Goal: Task Accomplishment & Management: Manage account settings

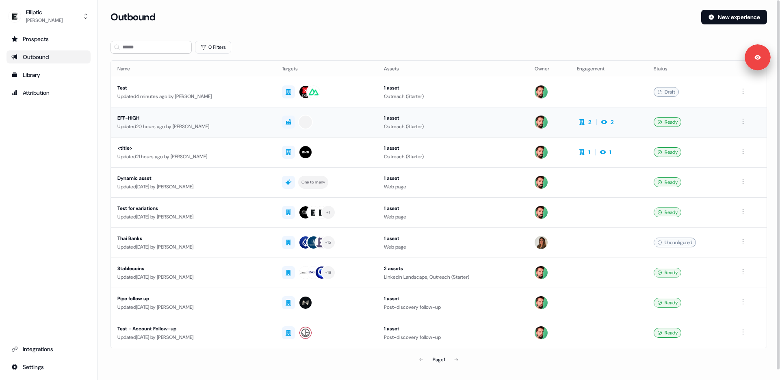
click at [165, 115] on div "EFF-HIGH" at bounding box center [193, 118] width 152 height 8
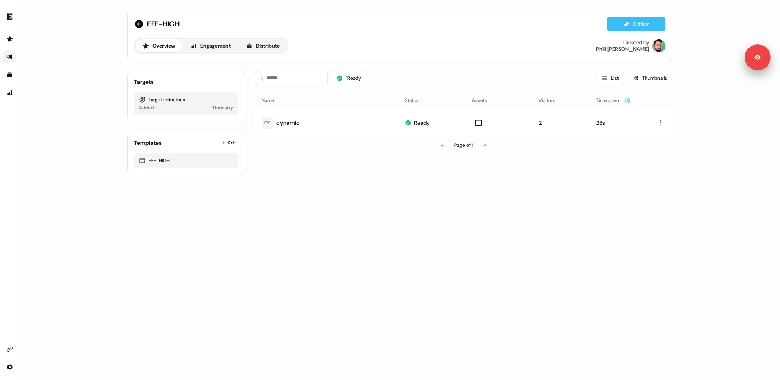
click at [629, 29] on button "Editor" at bounding box center [636, 24] width 59 height 15
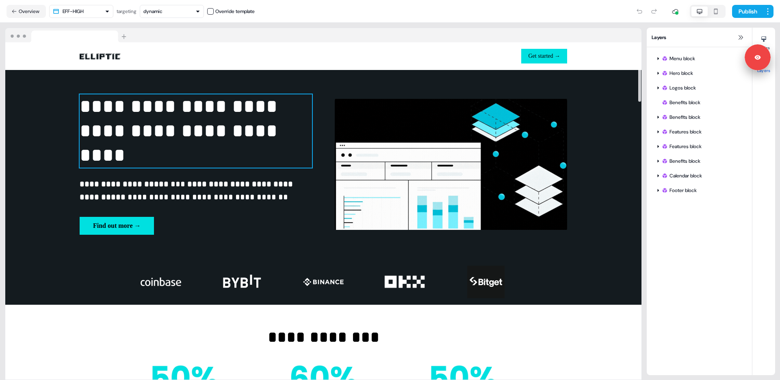
click at [200, 104] on p "**********" at bounding box center [196, 130] width 232 height 73
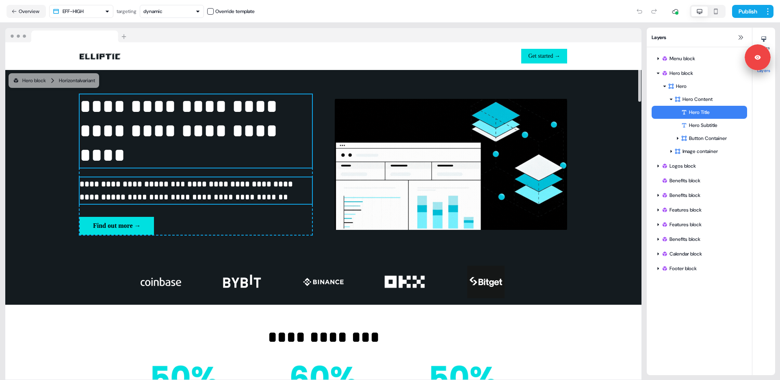
click at [245, 188] on strong "**********" at bounding box center [187, 191] width 215 height 22
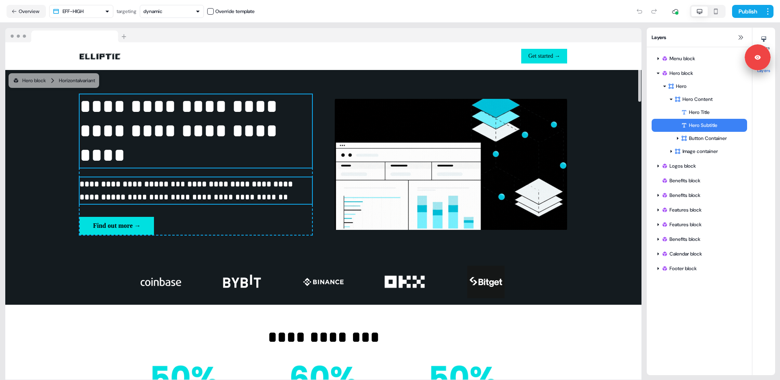
click at [155, 116] on p "**********" at bounding box center [196, 130] width 232 height 73
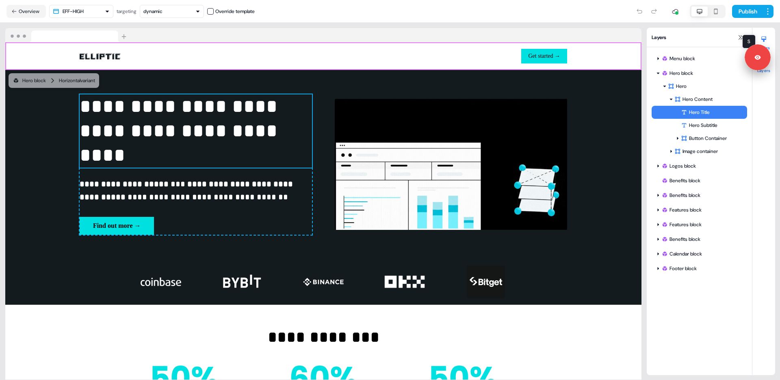
click at [767, 41] on icon at bounding box center [764, 39] width 7 height 7
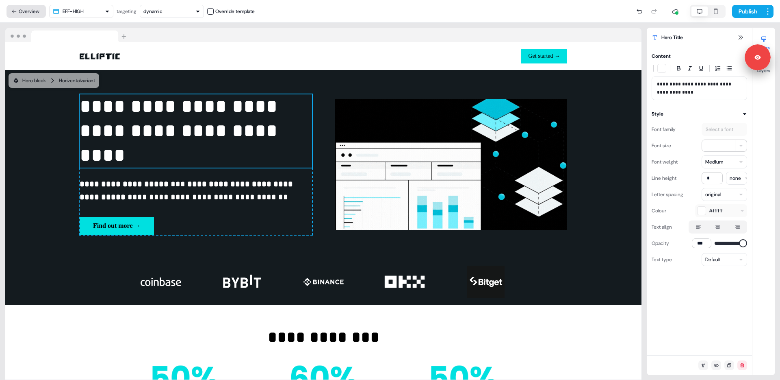
click at [32, 13] on button "Overview" at bounding box center [26, 11] width 39 height 13
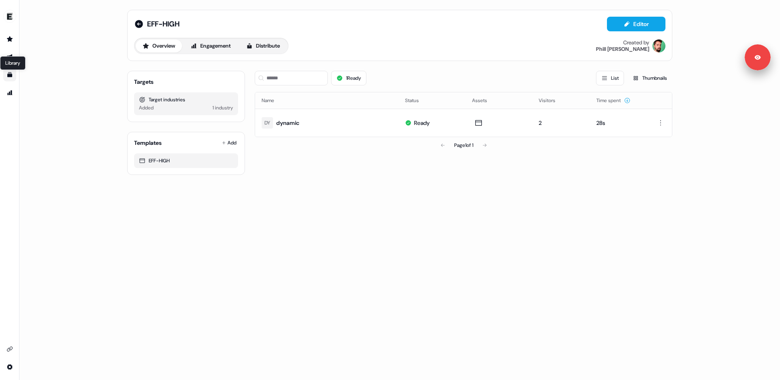
click at [13, 76] on link "Library Library" at bounding box center [9, 74] width 13 height 13
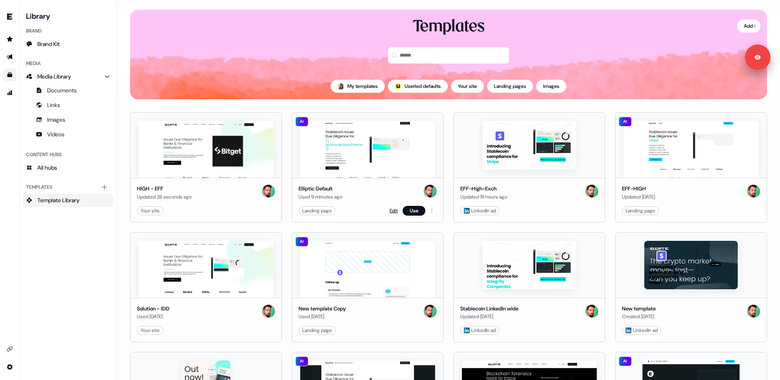
click at [391, 211] on link "Edit" at bounding box center [394, 210] width 8 height 8
click at [390, 206] on link "Edit" at bounding box center [394, 210] width 8 height 8
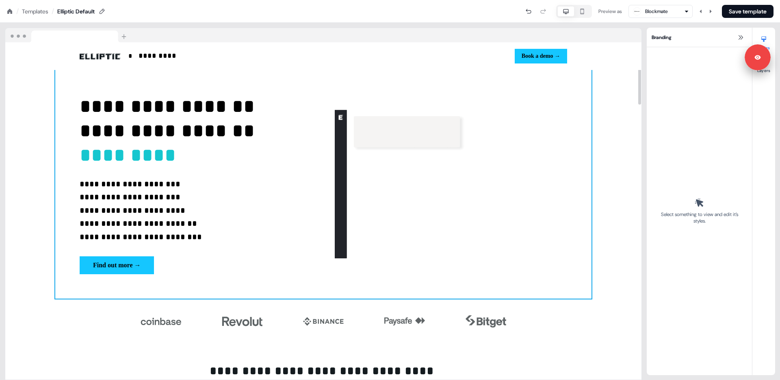
click at [328, 285] on div "**********" at bounding box center [323, 184] width 536 height 229
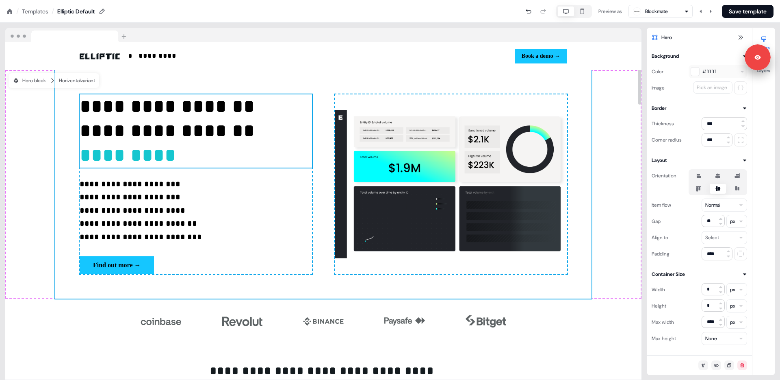
click at [260, 130] on h1 "**********" at bounding box center [196, 130] width 232 height 73
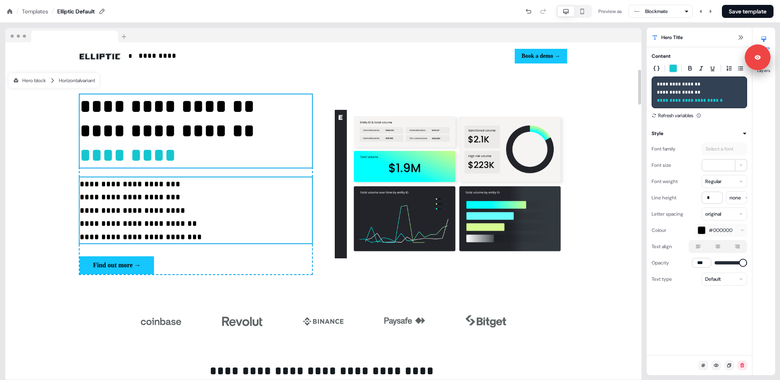
click at [287, 207] on p "**********" at bounding box center [196, 210] width 232 height 66
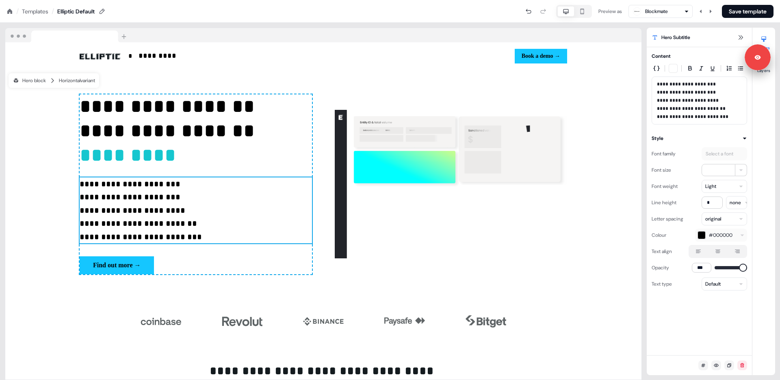
click at [31, 9] on div "Templates" at bounding box center [35, 11] width 26 height 8
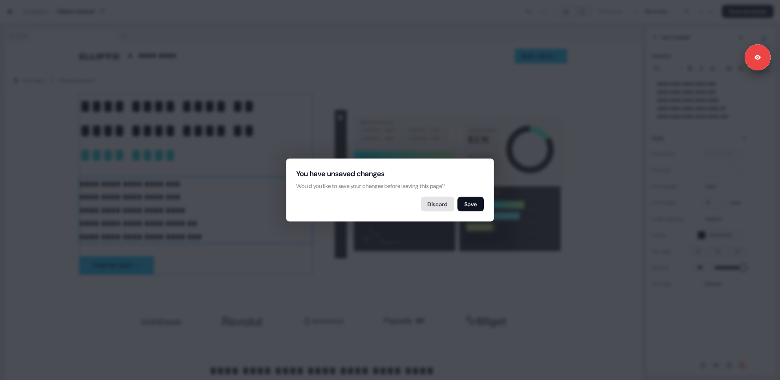
click at [430, 200] on button "Discard" at bounding box center [437, 204] width 33 height 15
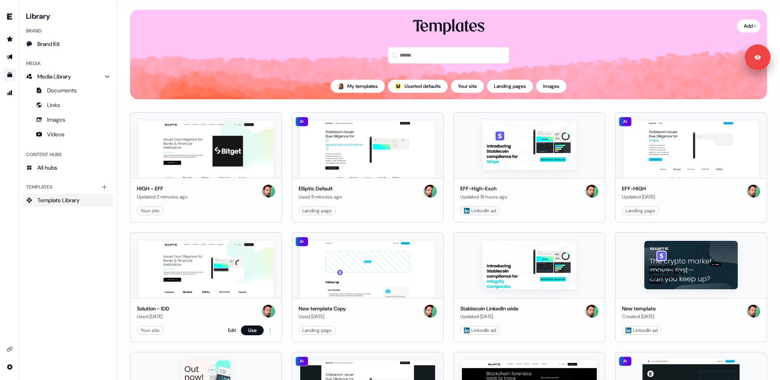
click at [152, 333] on div "Your site" at bounding box center [150, 330] width 19 height 8
click at [229, 331] on link "Edit" at bounding box center [232, 330] width 8 height 8
click at [234, 332] on link "Edit" at bounding box center [232, 330] width 8 height 8
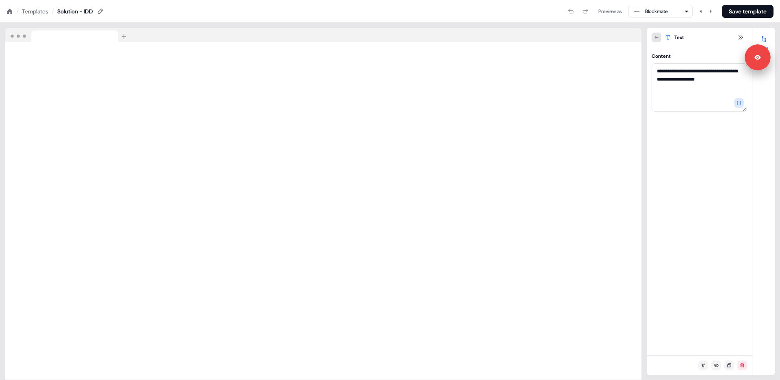
click at [659, 37] on icon at bounding box center [656, 37] width 5 height 5
click at [37, 12] on div "Templates" at bounding box center [35, 11] width 26 height 8
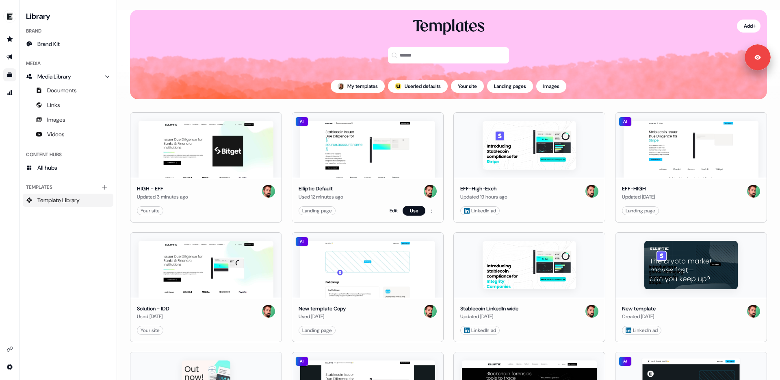
click at [390, 213] on link "Edit" at bounding box center [394, 210] width 8 height 8
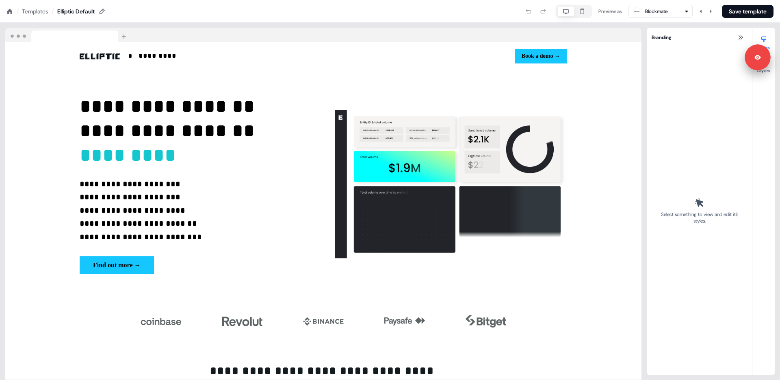
click at [40, 12] on div "Templates" at bounding box center [35, 11] width 26 height 8
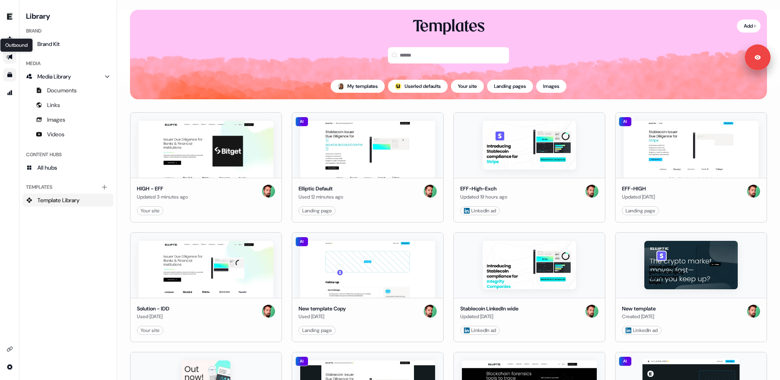
click at [9, 57] on icon "Go to outbound experience" at bounding box center [10, 56] width 6 height 5
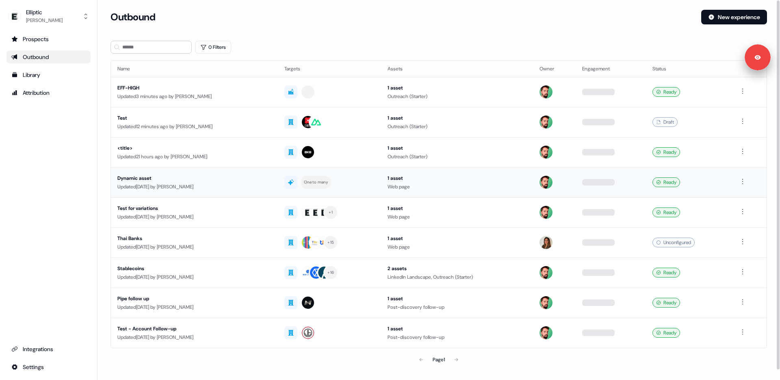
click at [142, 174] on div "Dynamic asset" at bounding box center [194, 178] width 154 height 8
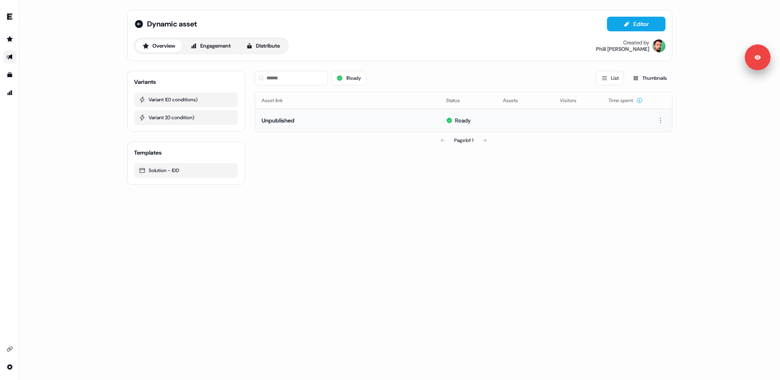
click at [290, 121] on div "Unpublished" at bounding box center [278, 120] width 33 height 8
click at [137, 20] on icon at bounding box center [139, 24] width 10 height 10
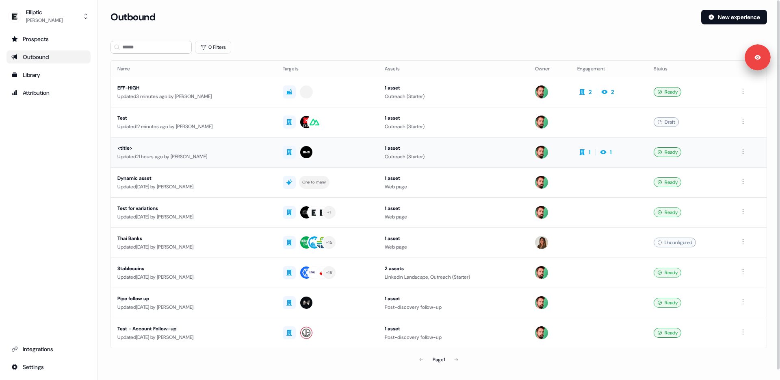
click at [179, 152] on div "Updated 21 hours ago by [PERSON_NAME]" at bounding box center [193, 156] width 152 height 8
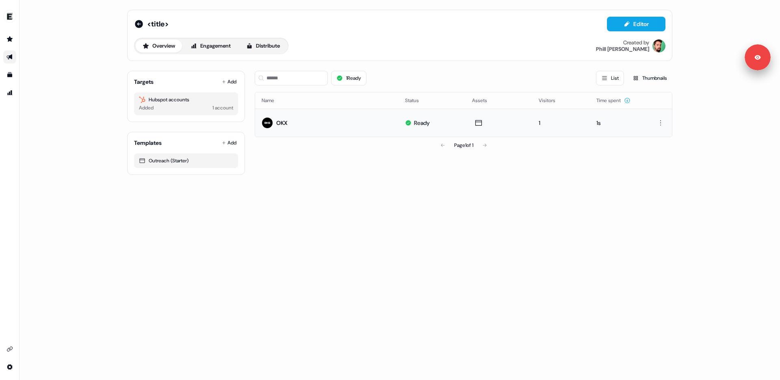
click at [314, 123] on td "OKX" at bounding box center [326, 123] width 143 height 28
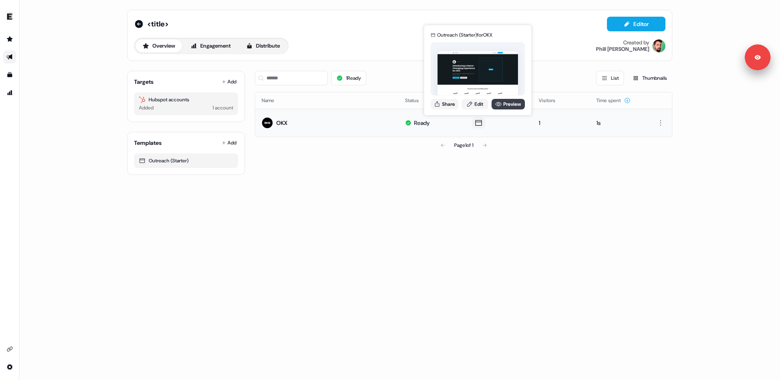
click at [507, 100] on link "Preview" at bounding box center [508, 104] width 33 height 11
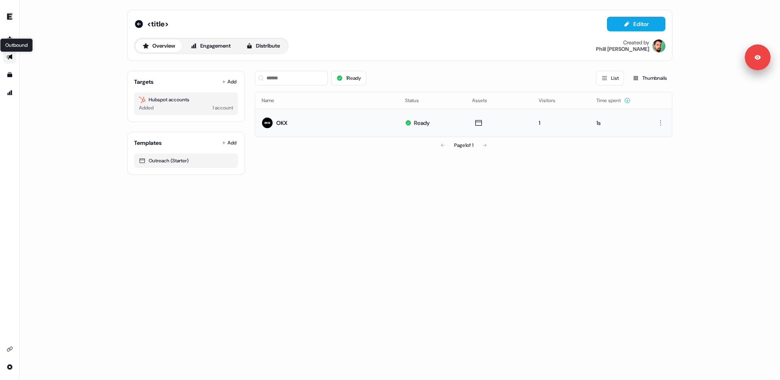
click at [12, 58] on icon "Go to outbound experience" at bounding box center [10, 56] width 6 height 5
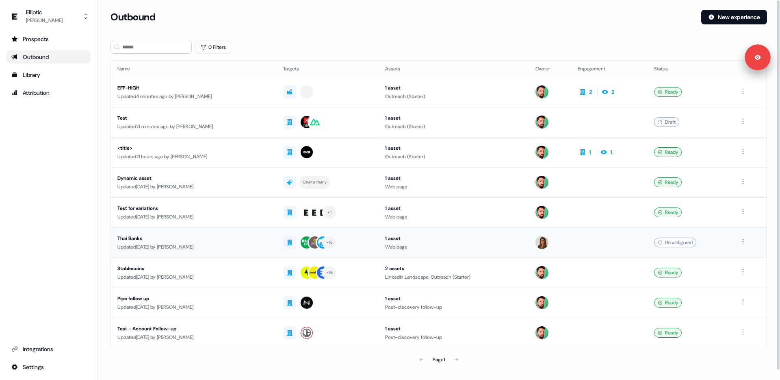
click at [176, 237] on div "Thai Banks" at bounding box center [193, 238] width 153 height 8
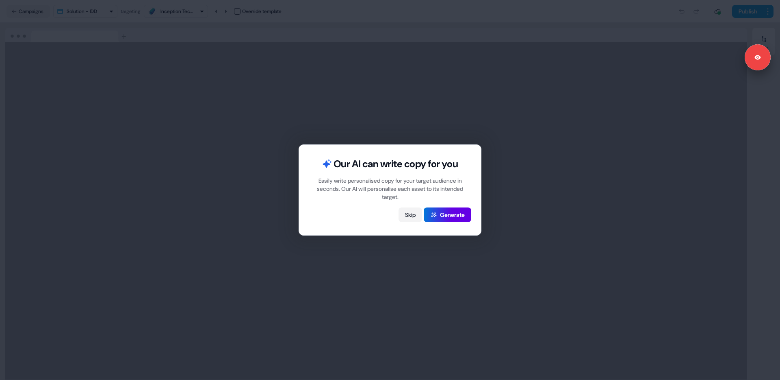
click at [411, 215] on button "Skip" at bounding box center [411, 214] width 24 height 15
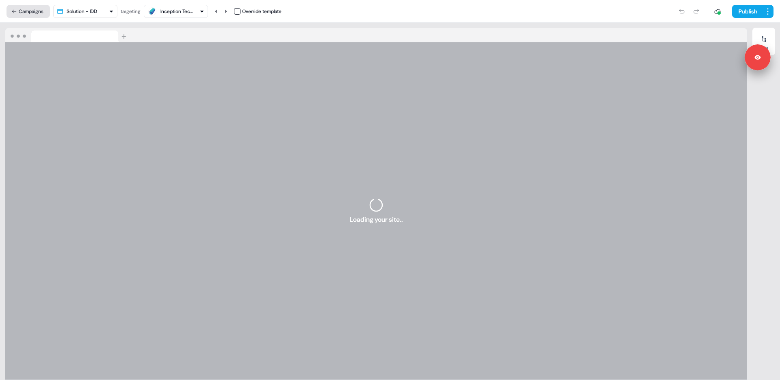
click at [25, 16] on button "Campaigns" at bounding box center [28, 11] width 43 height 13
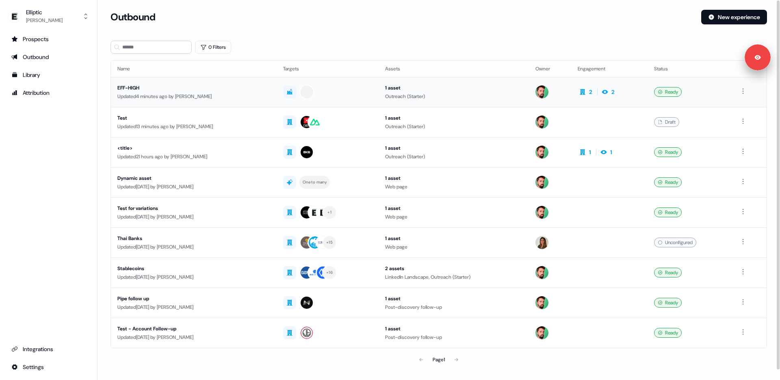
click at [230, 90] on div "EFF-HIGH" at bounding box center [193, 88] width 153 height 8
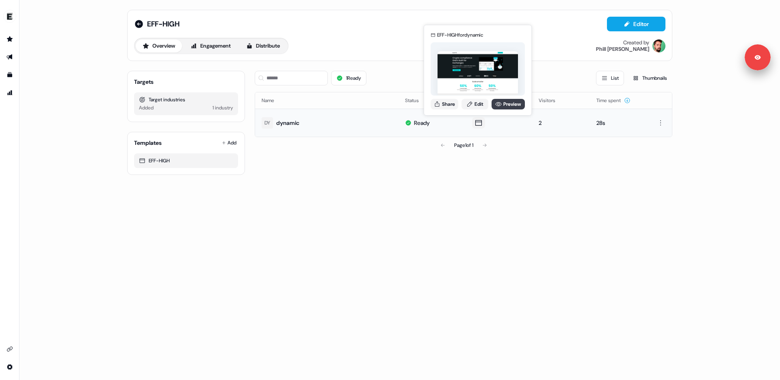
click at [508, 106] on link "Preview" at bounding box center [508, 104] width 33 height 11
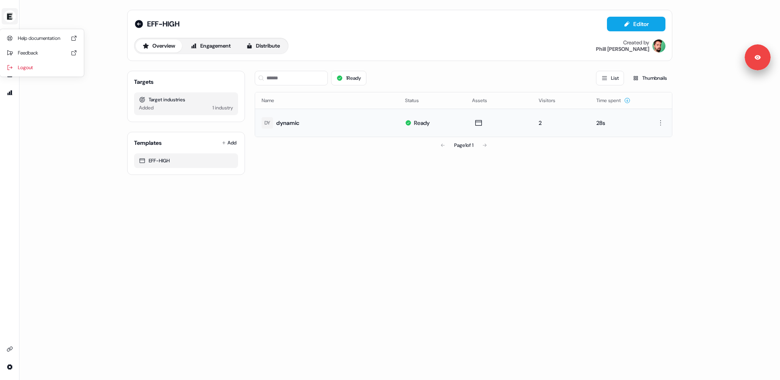
click at [9, 17] on img "side nav menu" at bounding box center [9, 16] width 13 height 13
click at [26, 66] on div "Logout" at bounding box center [41, 67] width 77 height 15
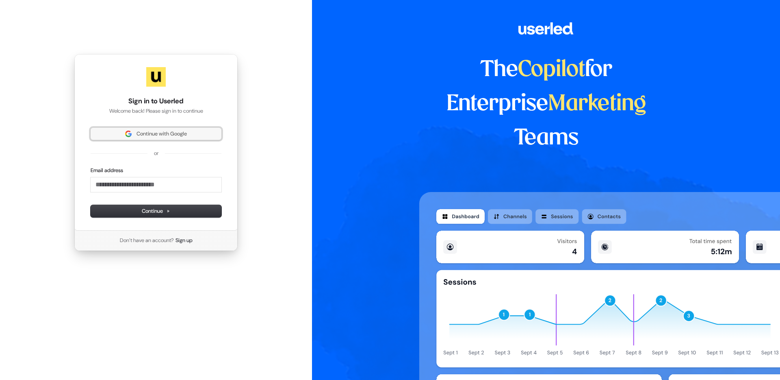
click at [176, 134] on span "Continue with Google" at bounding box center [162, 133] width 50 height 7
click at [148, 132] on span "Continue with Google" at bounding box center [162, 133] width 50 height 7
